Goal: Navigation & Orientation: Find specific page/section

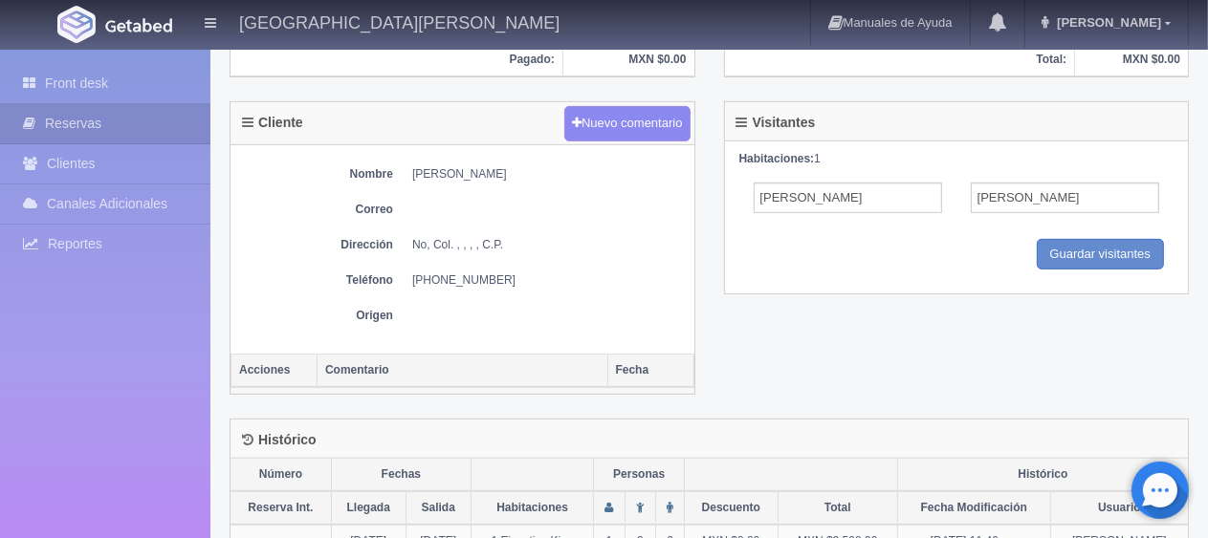
scroll to position [738, 0]
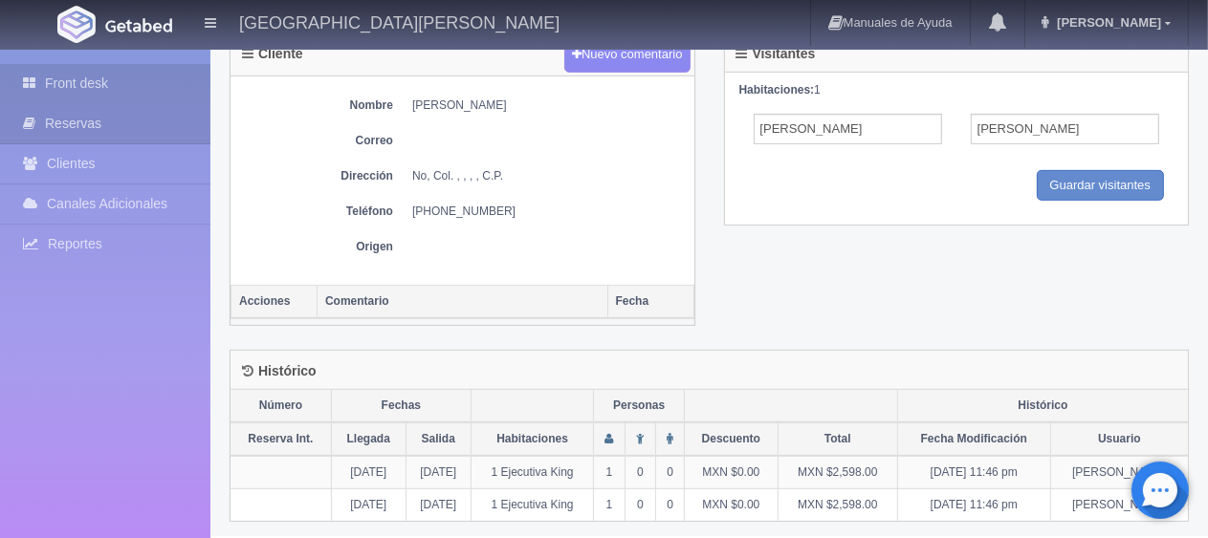
click at [125, 68] on link "Front desk" at bounding box center [105, 83] width 210 height 39
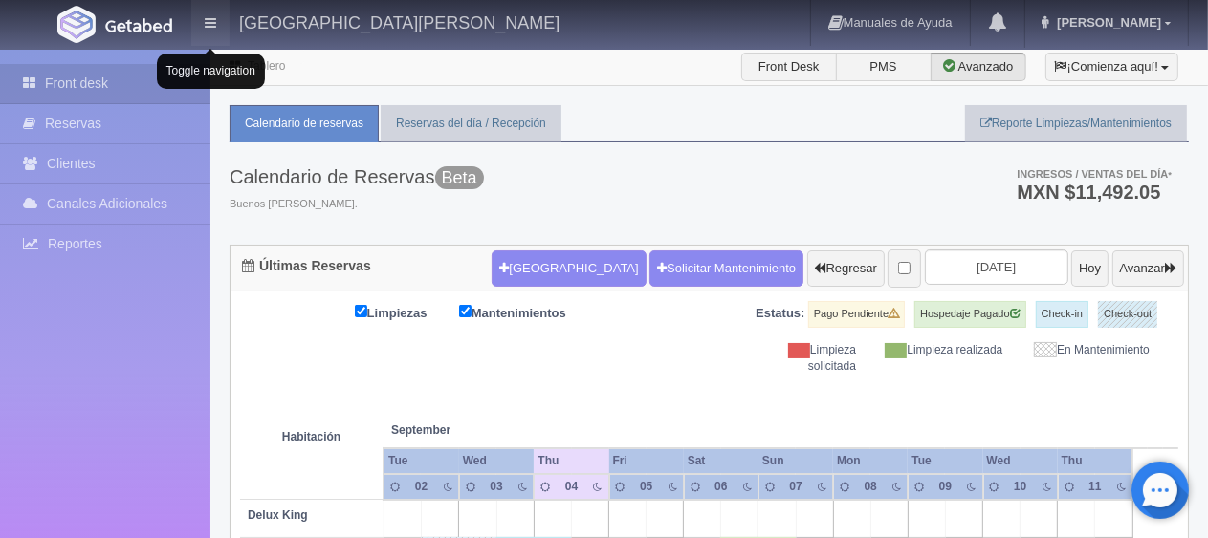
click at [209, 25] on icon at bounding box center [210, 22] width 11 height 13
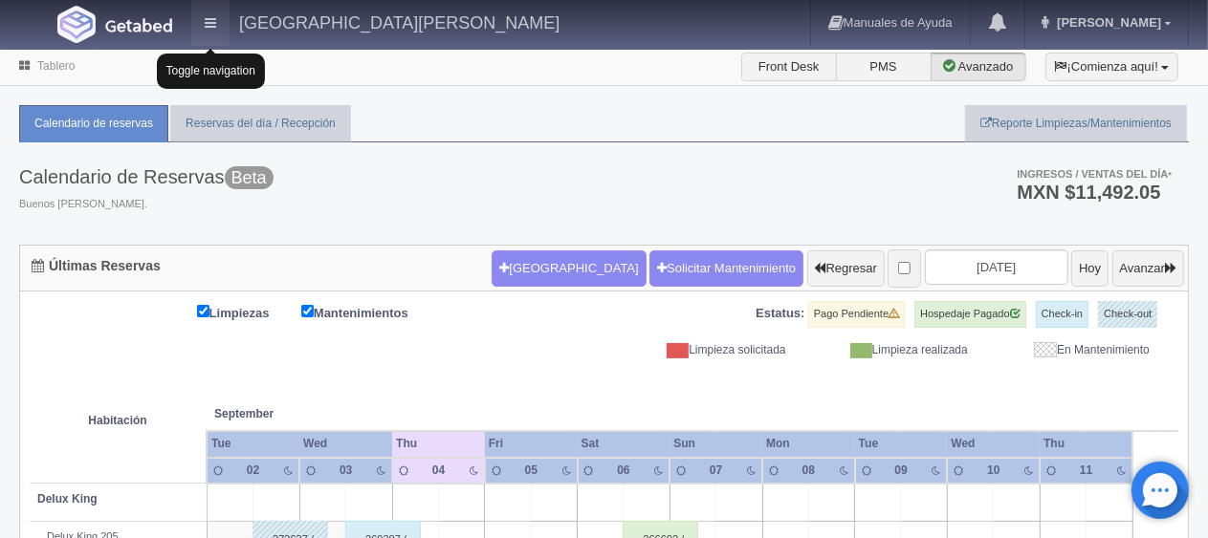
click at [209, 25] on icon at bounding box center [210, 22] width 11 height 13
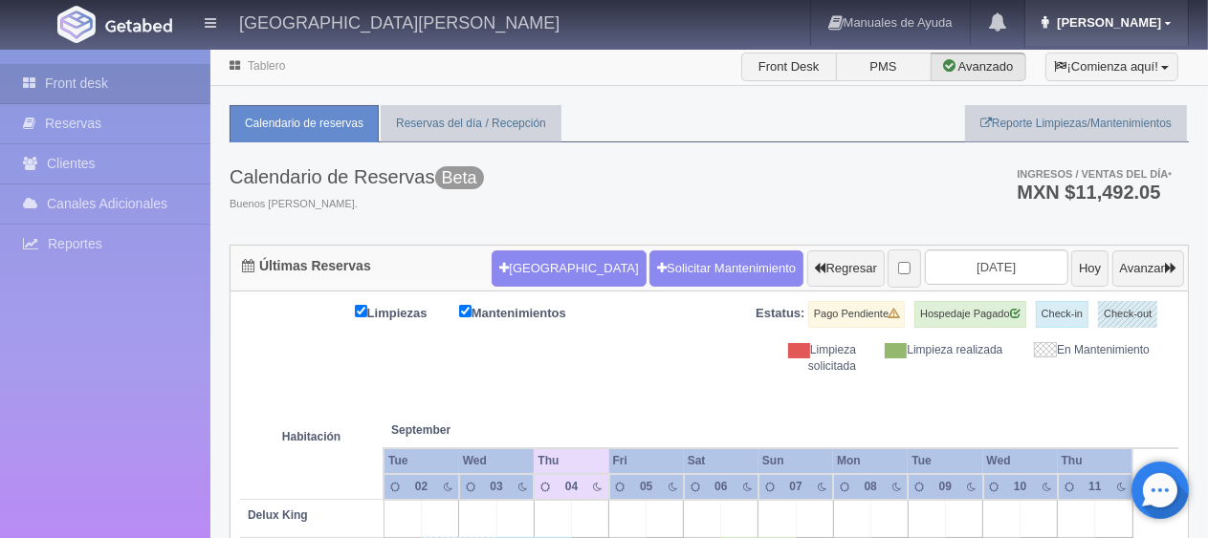
click at [1166, 27] on icon at bounding box center [1168, 23] width 6 height 10
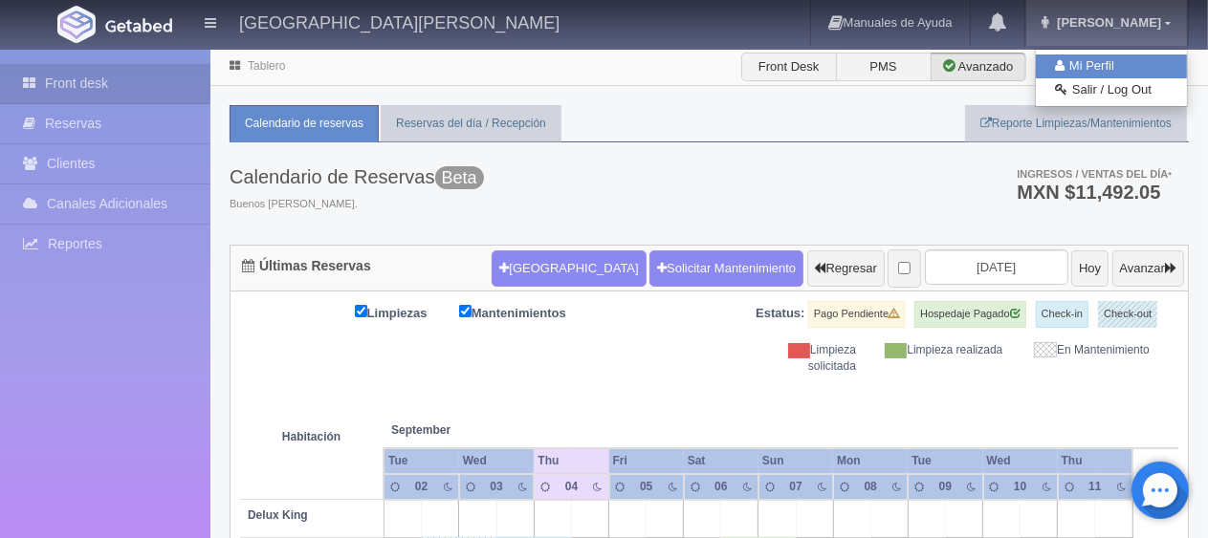
click at [1093, 64] on link "Mi Perfil" at bounding box center [1110, 66] width 151 height 24
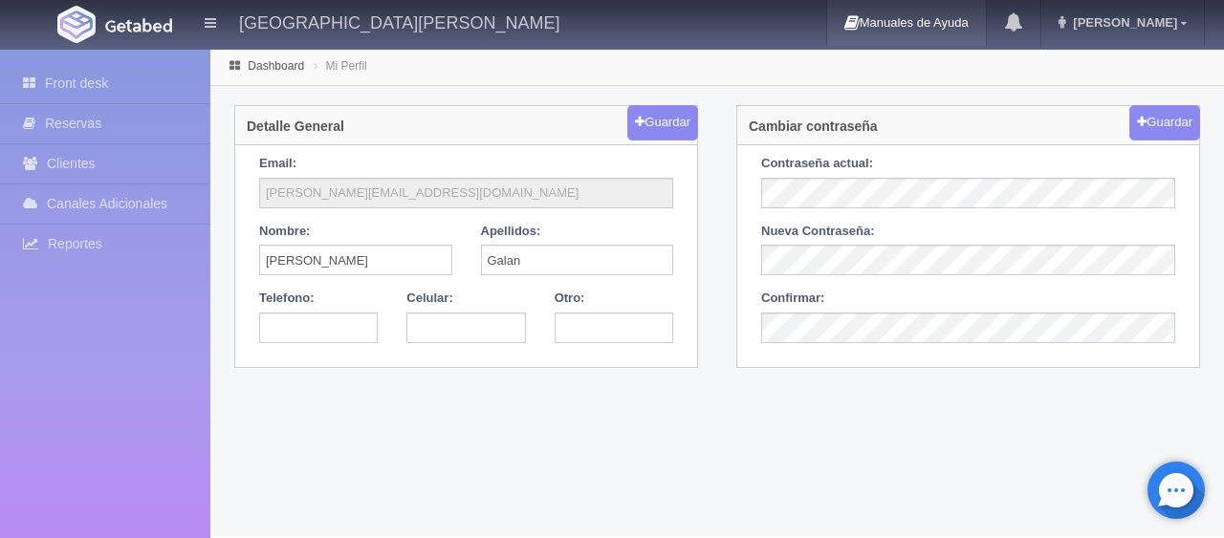
click at [986, 29] on link "Manuales de Ayuda" at bounding box center [906, 23] width 159 height 46
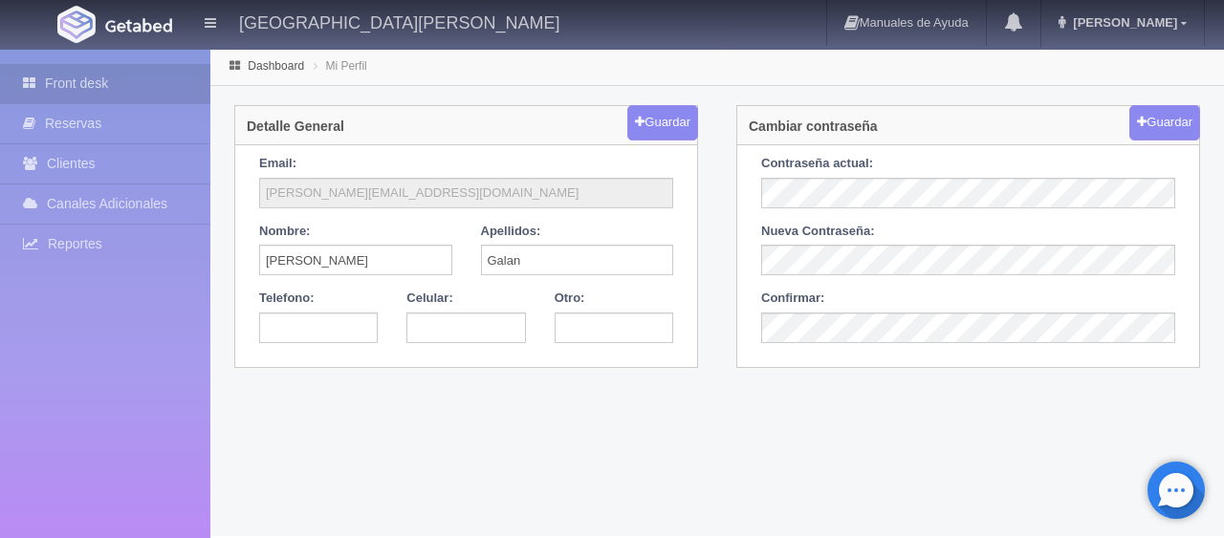
click at [150, 67] on link "Front desk" at bounding box center [105, 83] width 210 height 39
